Goal: Navigation & Orientation: Find specific page/section

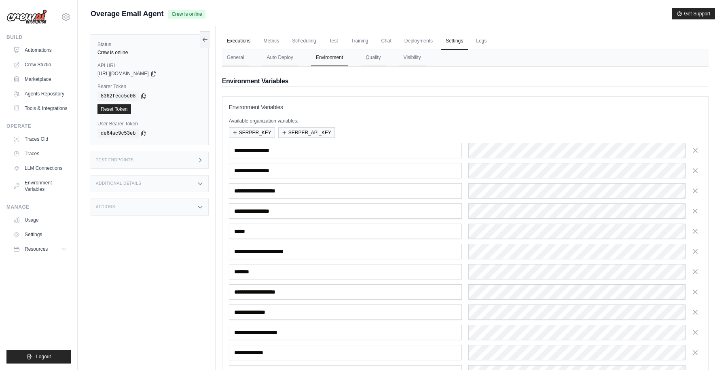
click at [242, 40] on link "Executions" at bounding box center [239, 41] width 34 height 17
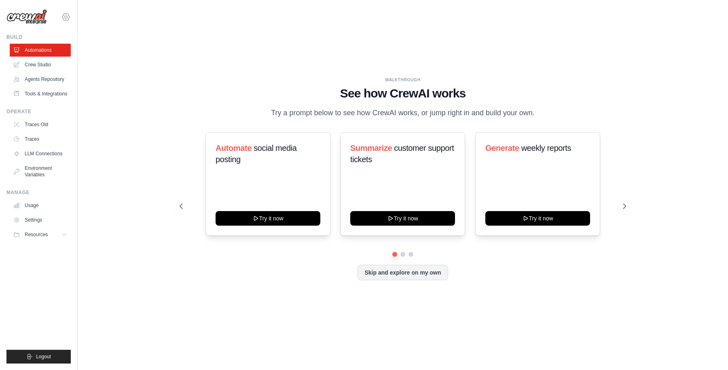
click at [66, 18] on icon at bounding box center [66, 17] width 2 height 2
click at [78, 54] on link "Docusign" at bounding box center [101, 50] width 77 height 16
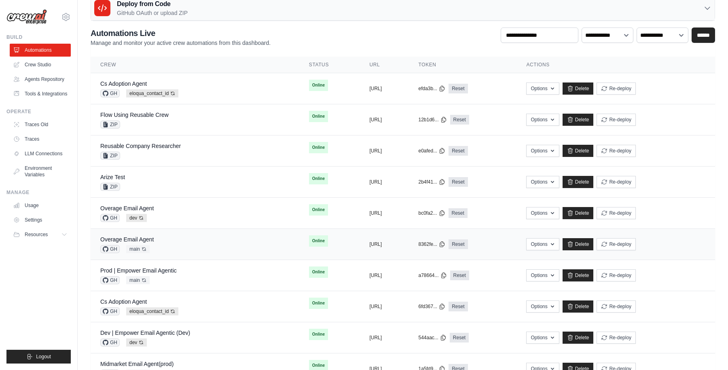
scroll to position [44, 0]
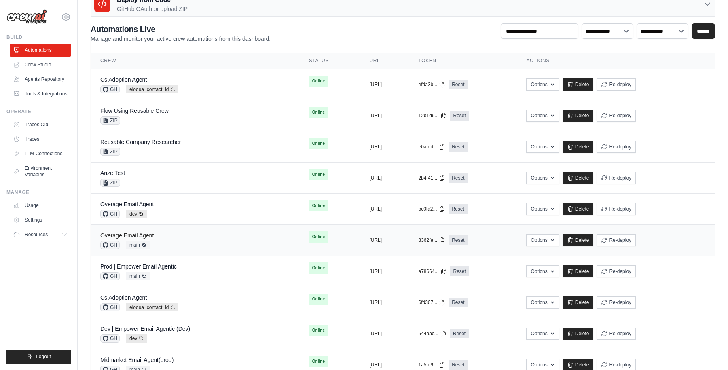
click at [142, 234] on link "Overage Email Agent" at bounding box center [126, 235] width 53 height 6
